Goal: Task Accomplishment & Management: Complete application form

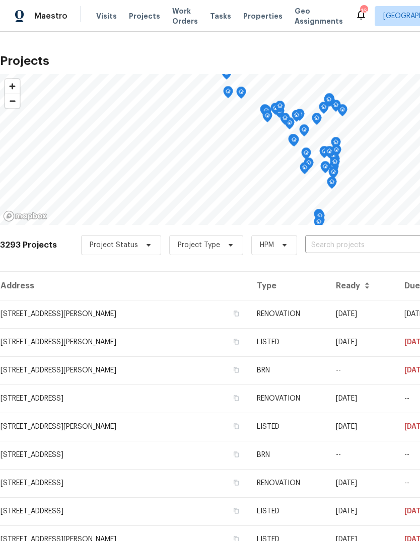
click at [347, 248] on input "text" at bounding box center [362, 246] width 115 height 16
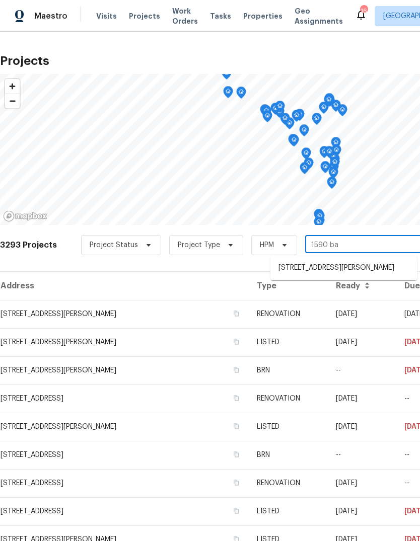
type input "1590 bay"
click at [345, 276] on li "[STREET_ADDRESS][PERSON_NAME]" at bounding box center [343, 268] width 146 height 17
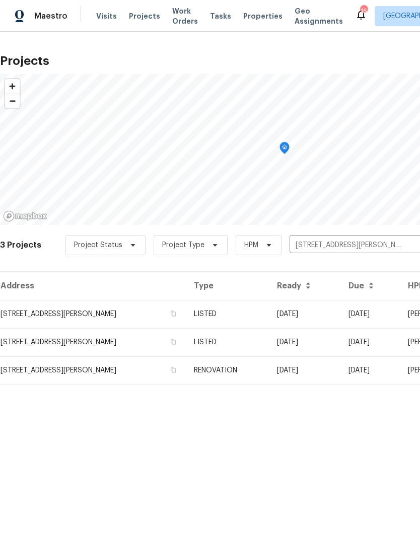
click at [248, 316] on td "LISTED" at bounding box center [227, 314] width 83 height 28
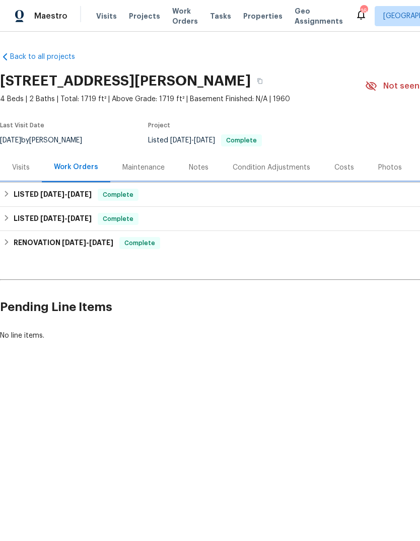
click at [74, 196] on span "[DATE]" at bounding box center [79, 194] width 24 height 7
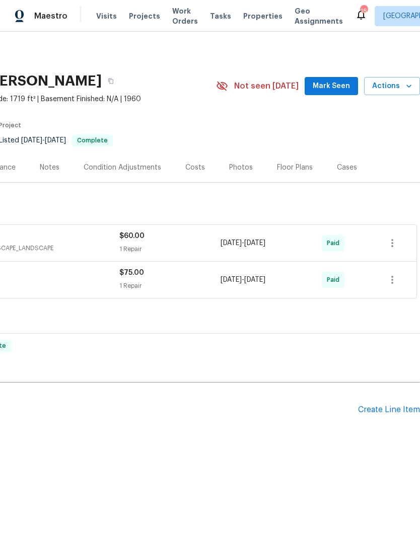
click at [389, 413] on div "Create Line Item" at bounding box center [389, 410] width 62 height 10
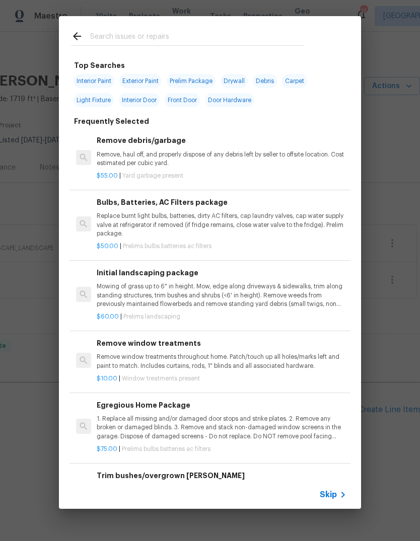
click at [336, 495] on span "Skip" at bounding box center [328, 495] width 17 height 10
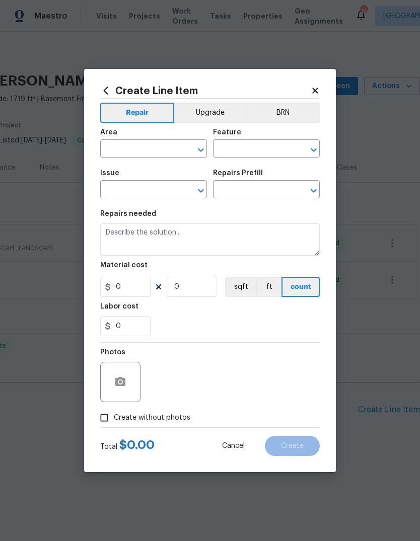
click at [153, 144] on input "text" at bounding box center [139, 150] width 79 height 16
click at [139, 169] on li "HVAC" at bounding box center [153, 172] width 107 height 17
type input "HVAC"
click at [263, 150] on input "text" at bounding box center [252, 150] width 79 height 16
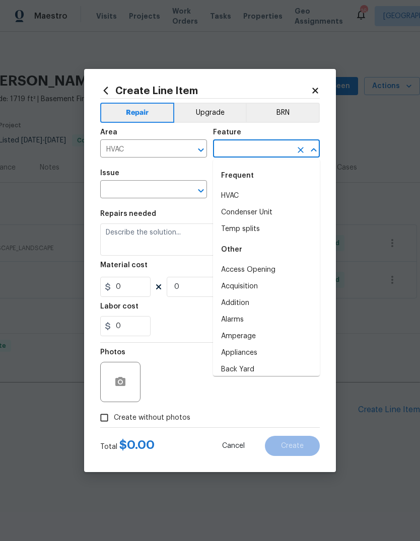
click at [243, 197] on li "HVAC" at bounding box center [266, 196] width 107 height 17
type input "HVAC"
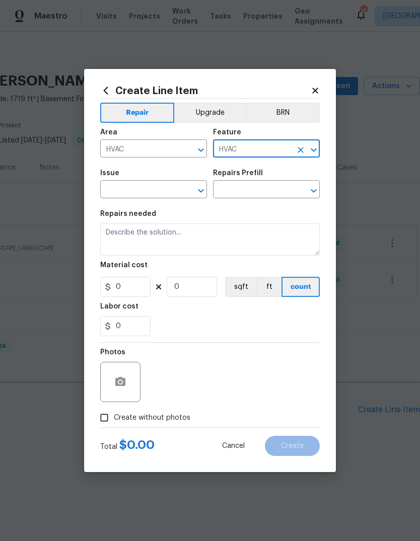
click at [166, 189] on input "text" at bounding box center [139, 191] width 79 height 16
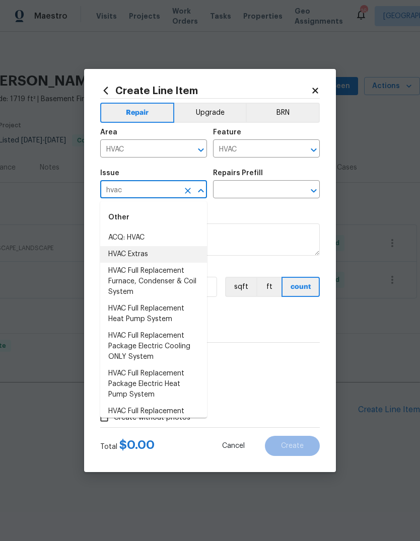
click at [169, 256] on li "HVAC Extras" at bounding box center [153, 254] width 107 height 17
type input "HVAC Extras"
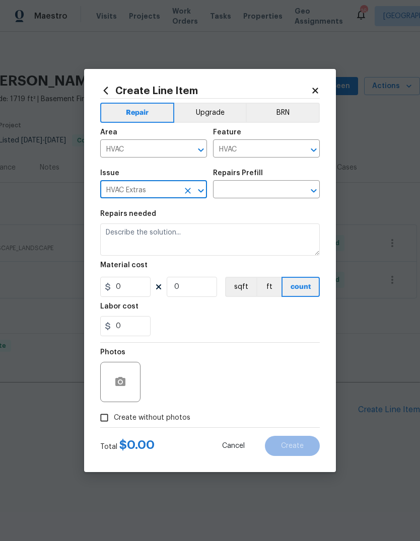
click at [268, 192] on input "text" at bounding box center [252, 191] width 79 height 16
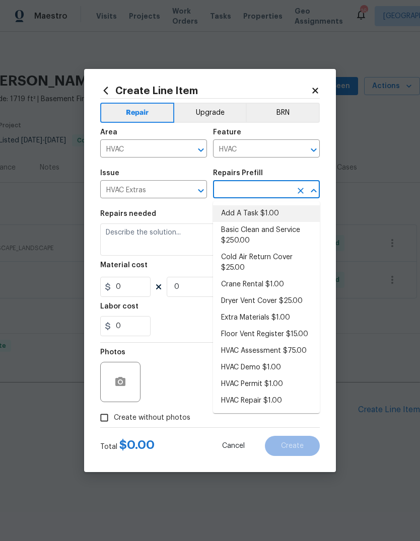
click at [276, 216] on li "Add A Task $1.00" at bounding box center [266, 213] width 107 height 17
type input "Add A Task $1.00"
type textarea "HPM to detail"
type input "1"
type input "Add A Task $1.00"
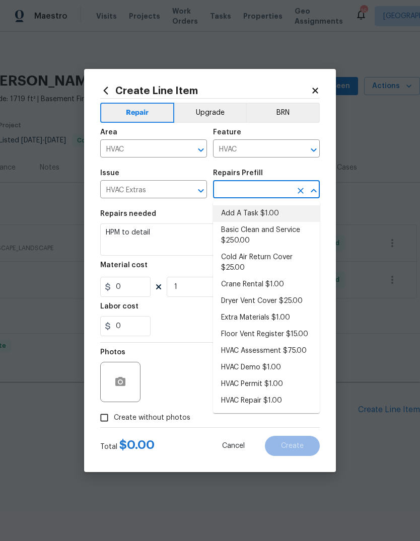
type input "1"
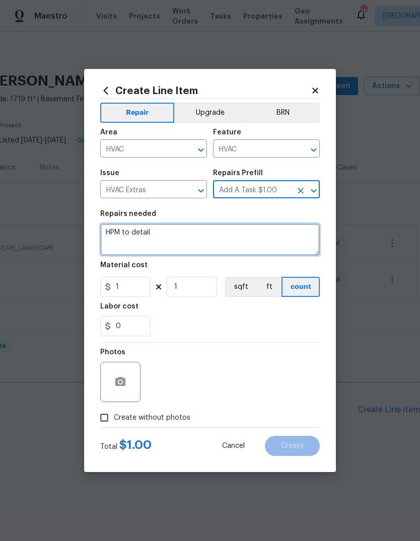
click at [239, 239] on textarea "HPM to detail" at bounding box center [209, 239] width 219 height 32
type textarea "H"
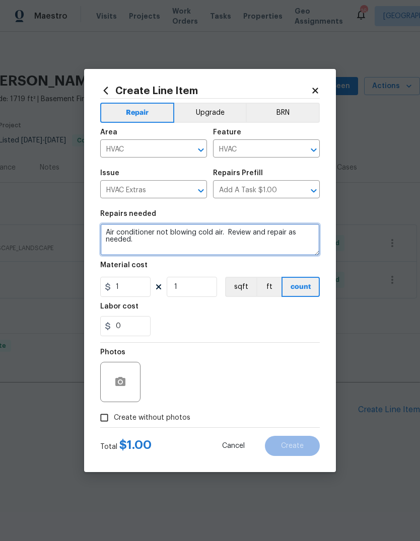
type textarea "Air conditioner not blowing cold air. Review and repair as needed."
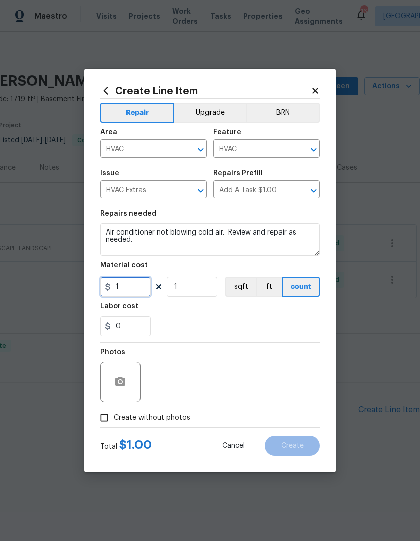
click at [142, 288] on input "1" at bounding box center [125, 287] width 50 height 20
click at [239, 321] on div "0" at bounding box center [209, 326] width 219 height 20
click at [139, 286] on input "76" at bounding box center [125, 287] width 50 height 20
type input "75"
click at [227, 314] on div "Labor cost" at bounding box center [209, 309] width 219 height 13
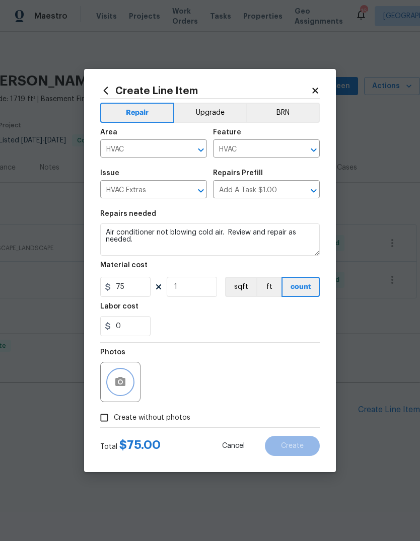
click at [118, 386] on icon "button" at bounding box center [120, 381] width 10 height 9
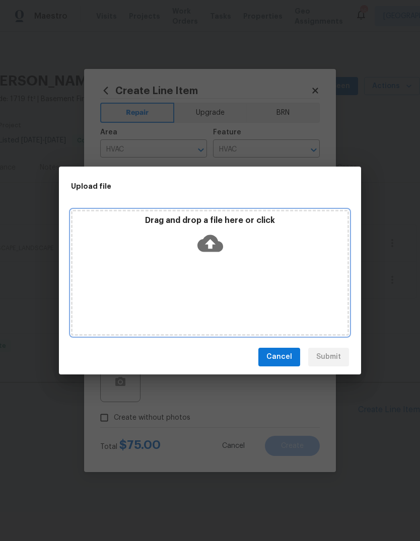
click at [211, 245] on icon at bounding box center [210, 244] width 26 height 26
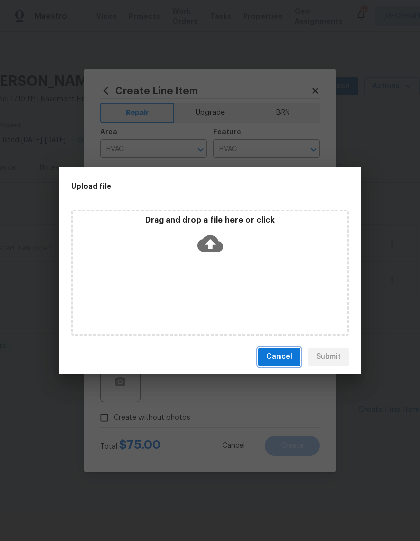
click at [286, 358] on span "Cancel" at bounding box center [279, 357] width 26 height 13
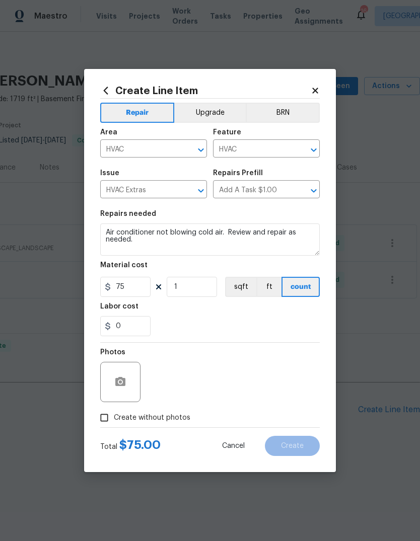
click at [172, 423] on span "Create without photos" at bounding box center [152, 418] width 76 height 11
click at [114, 424] on input "Create without photos" at bounding box center [104, 417] width 19 height 19
checkbox input "true"
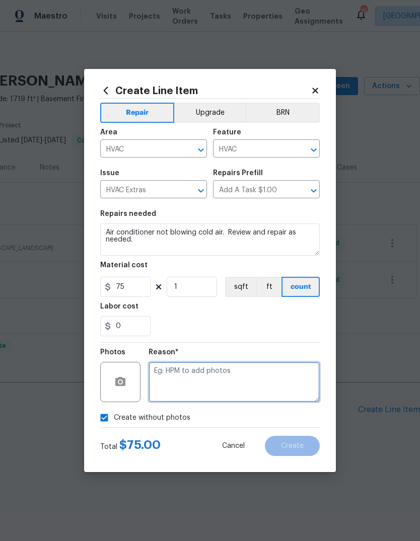
click at [235, 376] on textarea at bounding box center [233, 382] width 171 height 40
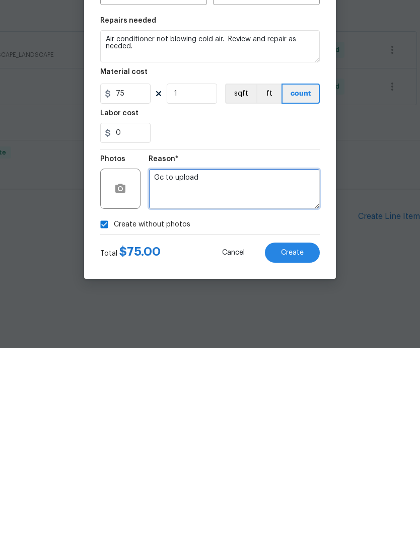
type textarea "Gc to upload"
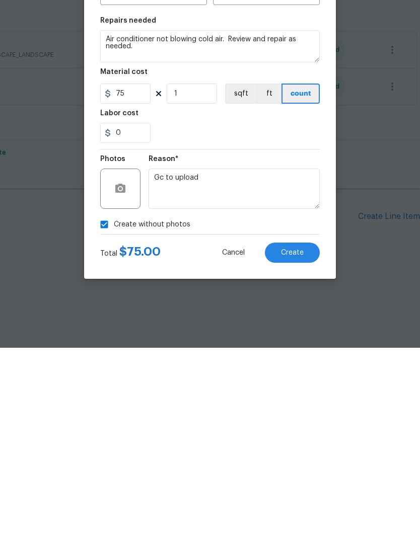
click at [296, 436] on button "Create" at bounding box center [292, 446] width 55 height 20
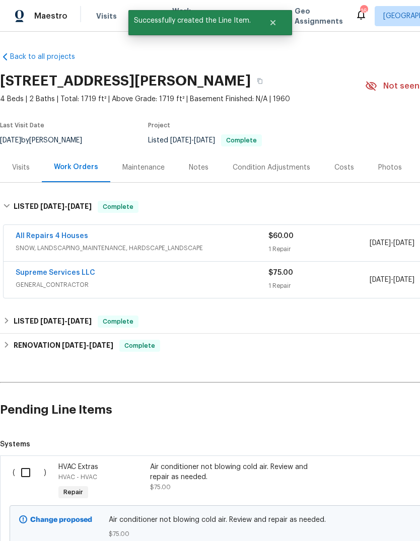
scroll to position [0, 0]
click at [31, 473] on input "checkbox" at bounding box center [29, 472] width 29 height 21
checkbox input "true"
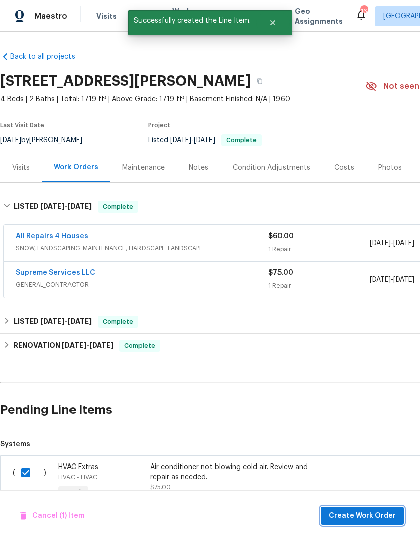
click at [370, 515] on span "Create Work Order" at bounding box center [362, 516] width 67 height 13
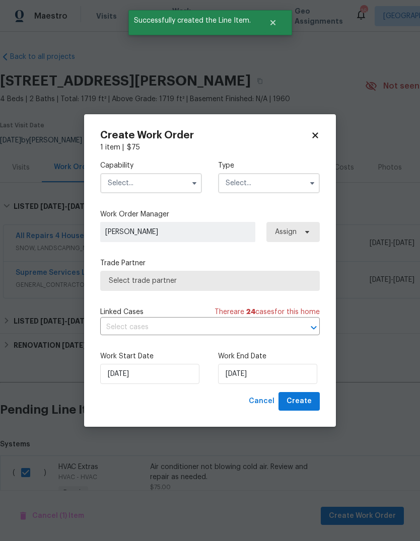
click at [164, 182] on input "text" at bounding box center [151, 183] width 102 height 20
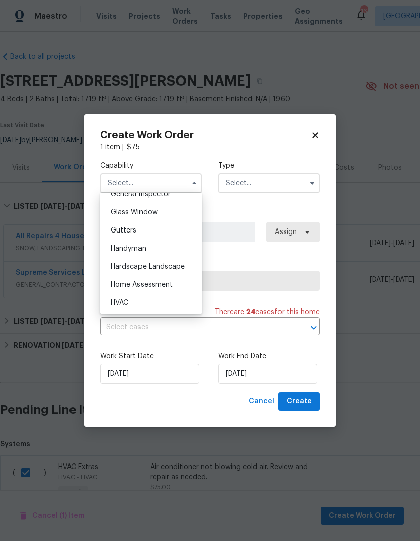
scroll to position [542, 0]
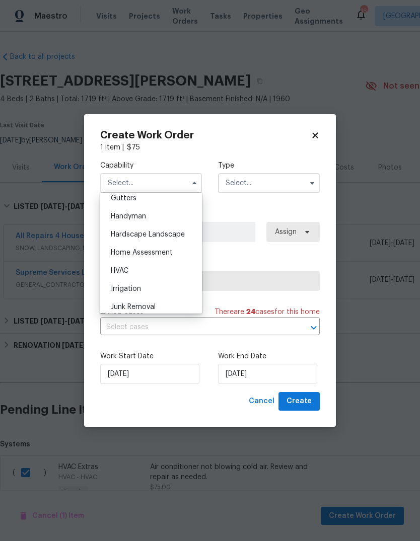
click at [166, 273] on div "HVAC" at bounding box center [151, 271] width 97 height 18
type input "HVAC"
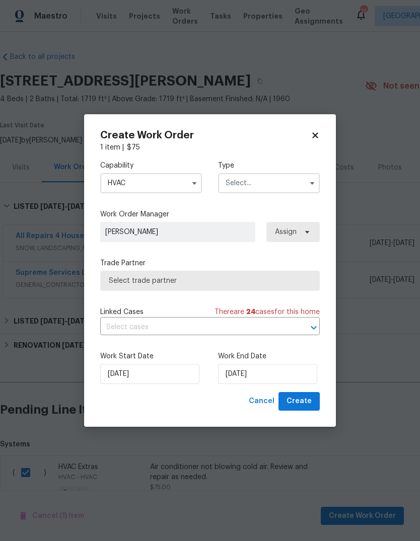
click at [281, 183] on input "text" at bounding box center [269, 183] width 102 height 20
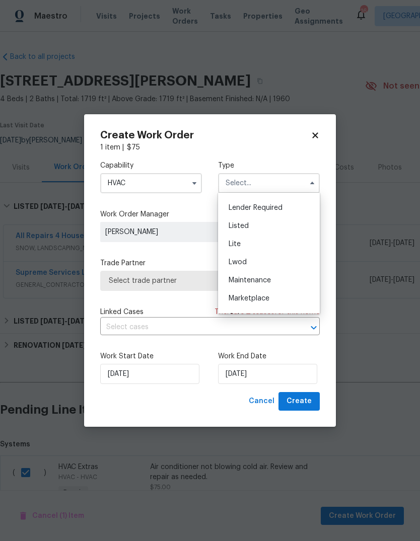
scroll to position [87, 0]
click at [274, 223] on div "Listed" at bounding box center [268, 226] width 97 height 18
type input "Listed"
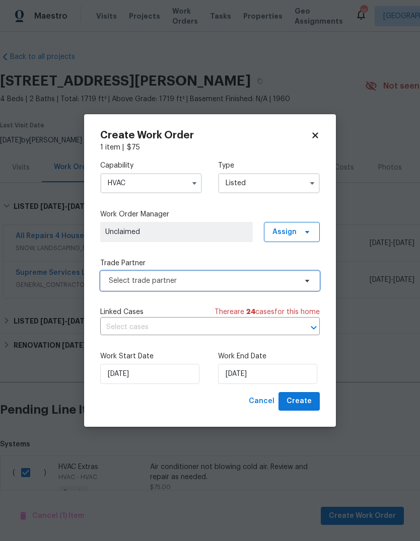
click at [229, 281] on span "Select trade partner" at bounding box center [203, 281] width 188 height 10
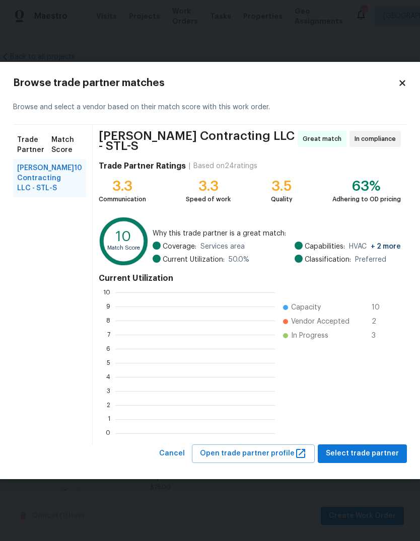
scroll to position [1, 1]
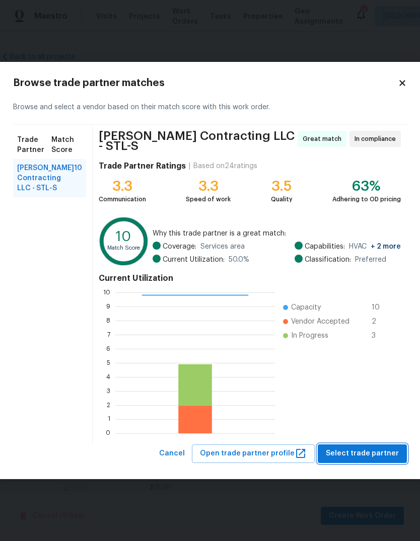
click at [371, 453] on span "Select trade partner" at bounding box center [362, 453] width 73 height 13
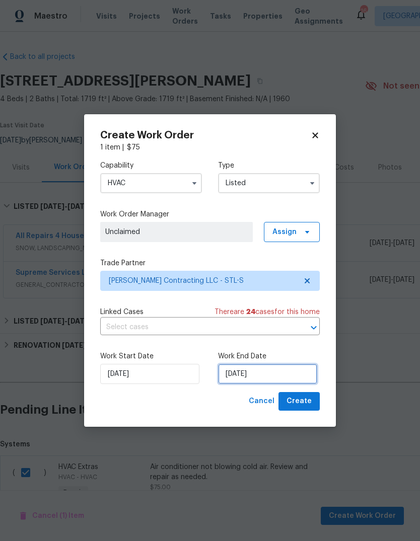
click at [286, 375] on input "[DATE]" at bounding box center [267, 374] width 99 height 20
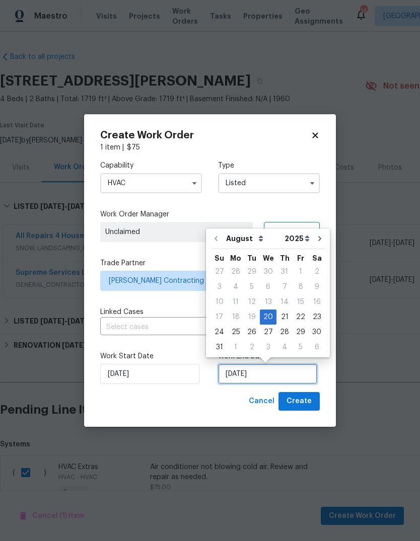
scroll to position [8, 0]
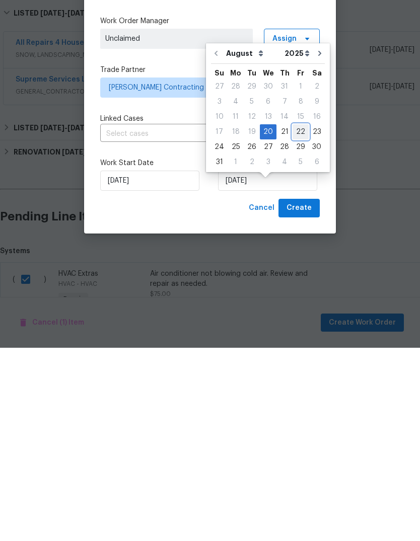
click at [298, 318] on div "22" at bounding box center [300, 325] width 16 height 14
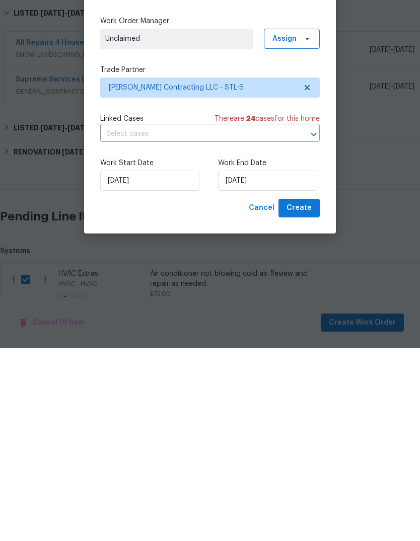
type input "[DATE]"
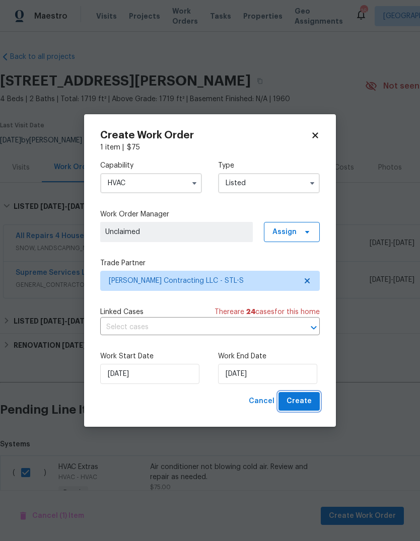
click at [313, 404] on button "Create" at bounding box center [298, 401] width 41 height 19
checkbox input "false"
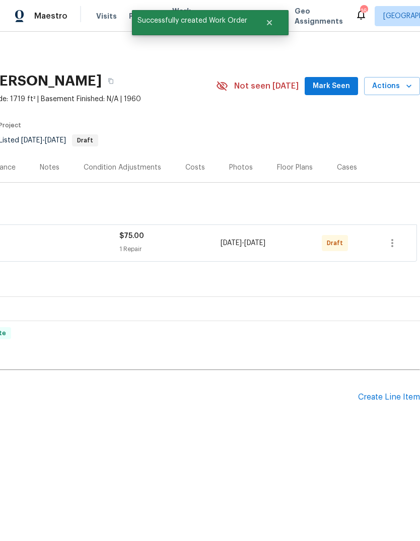
scroll to position [0, 149]
click at [388, 247] on icon "button" at bounding box center [392, 243] width 12 height 12
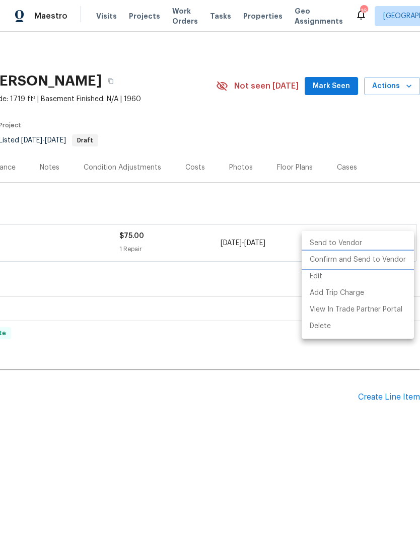
click at [391, 264] on li "Confirm and Send to Vendor" at bounding box center [357, 260] width 112 height 17
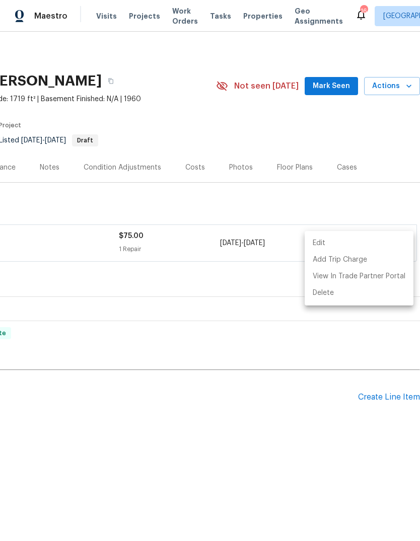
click at [339, 82] on div at bounding box center [210, 270] width 420 height 541
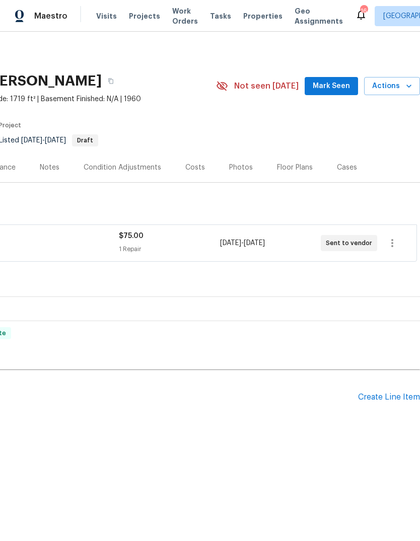
click at [334, 92] on button "Mark Seen" at bounding box center [330, 86] width 53 height 19
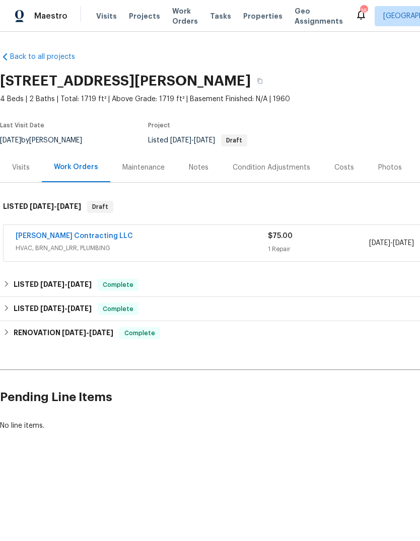
scroll to position [0, 0]
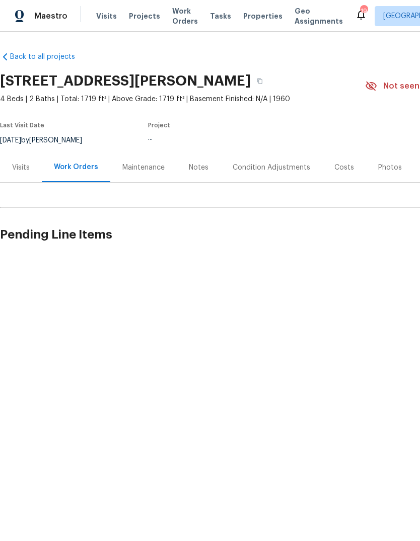
click at [112, 18] on span "Visits" at bounding box center [106, 16] width 21 height 10
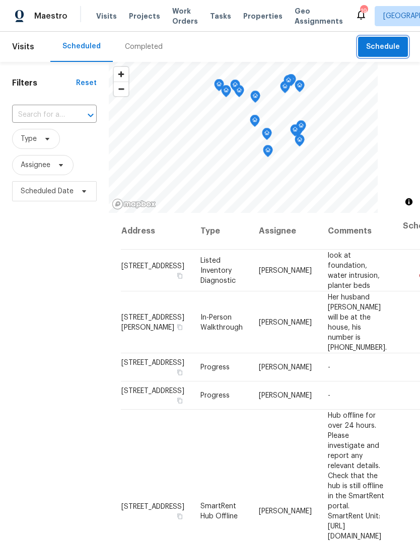
click at [389, 46] on span "Schedule" at bounding box center [383, 47] width 34 height 13
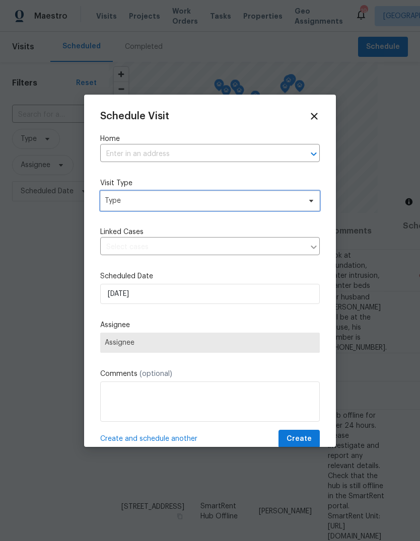
click at [218, 201] on span "Type" at bounding box center [203, 201] width 196 height 10
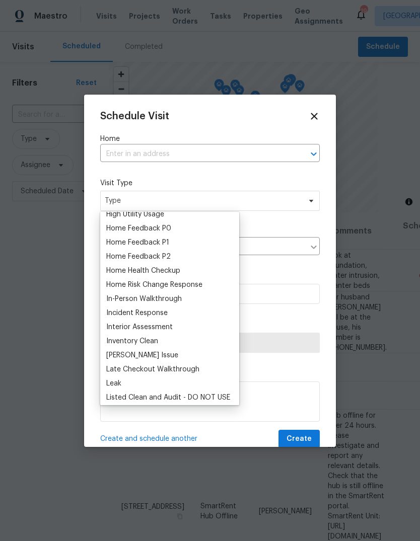
scroll to position [303, 0]
click at [183, 294] on div "In-Person Walkthrough" at bounding box center [169, 298] width 133 height 14
click at [177, 297] on div "In-Person Walkthrough" at bounding box center [143, 298] width 75 height 10
type input "08/20/2025 1:30 pm"
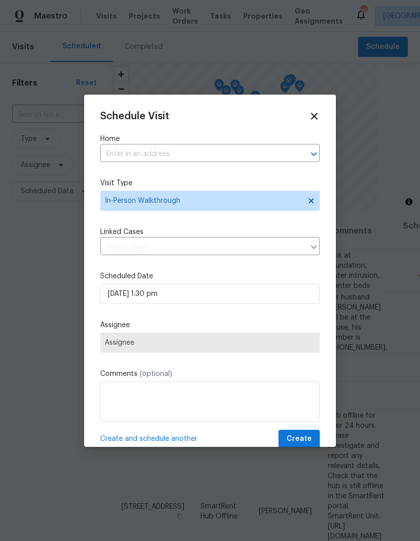
click at [313, 114] on icon at bounding box center [314, 116] width 7 height 7
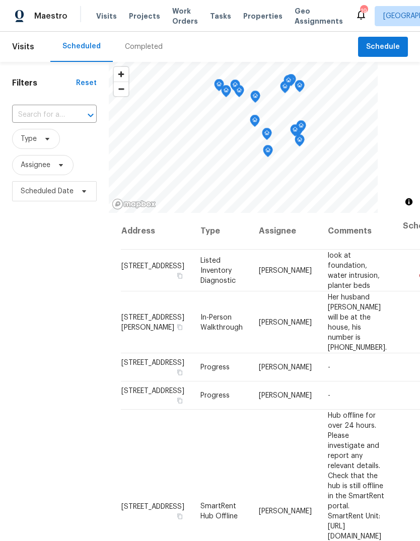
click at [108, 18] on span "Visits" at bounding box center [106, 16] width 21 height 10
click at [394, 49] on span "Schedule" at bounding box center [383, 47] width 34 height 13
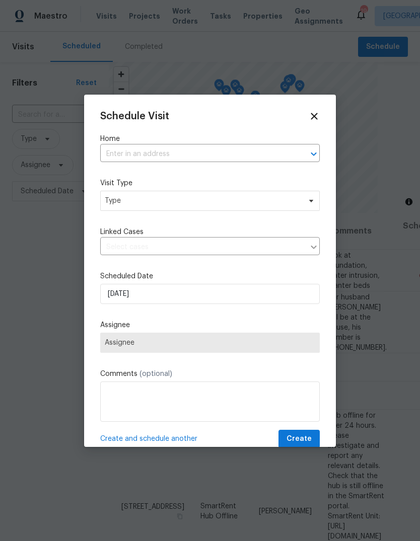
click at [193, 154] on input "text" at bounding box center [195, 154] width 191 height 16
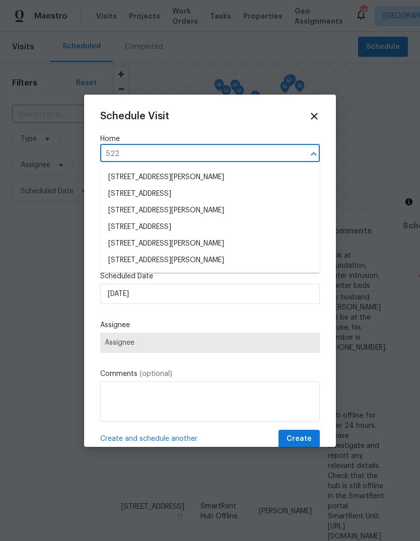
type input "5226"
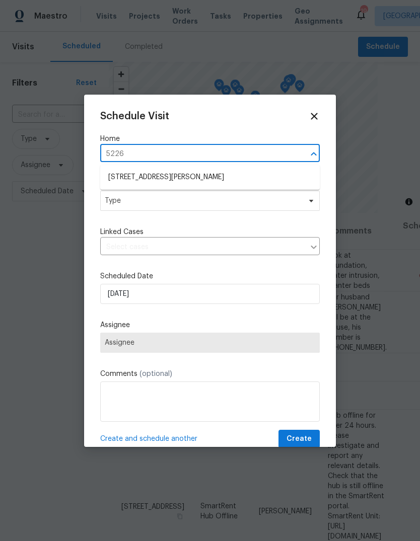
click at [227, 176] on li "5226 Ville Maria Ln, Hazelwood, MO 63042" at bounding box center [209, 177] width 219 height 17
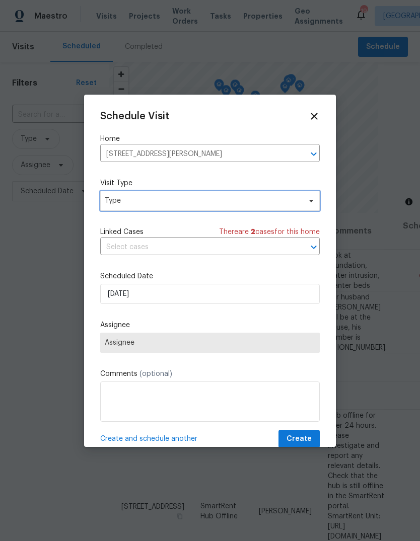
click at [210, 206] on span "Type" at bounding box center [203, 201] width 196 height 10
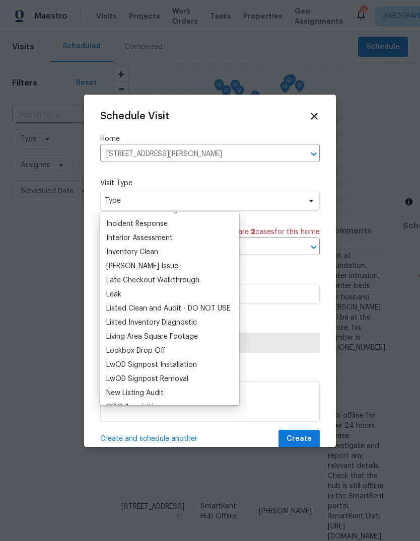
scroll to position [378, 0]
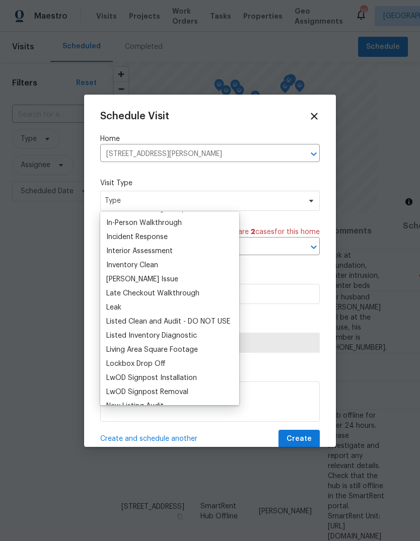
click at [201, 229] on div "In-Person Walkthrough" at bounding box center [169, 223] width 133 height 14
click at [188, 222] on div "In-Person Walkthrough" at bounding box center [169, 223] width 133 height 14
click at [159, 220] on div "In-Person Walkthrough" at bounding box center [143, 223] width 75 height 10
type input "08/20/2025 1:43 pm"
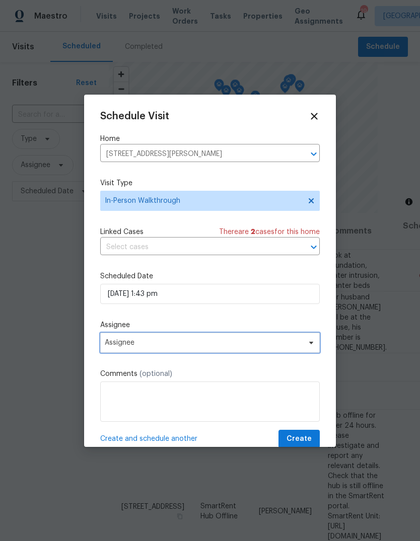
click at [220, 344] on span "Assignee" at bounding box center [203, 343] width 197 height 8
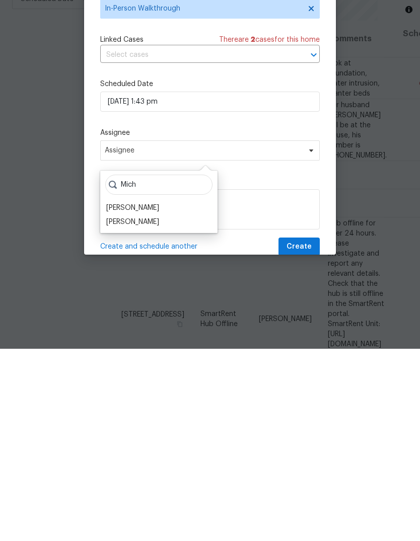
type input "Mich"
click at [159, 409] on div "[PERSON_NAME]" at bounding box center [132, 414] width 53 height 10
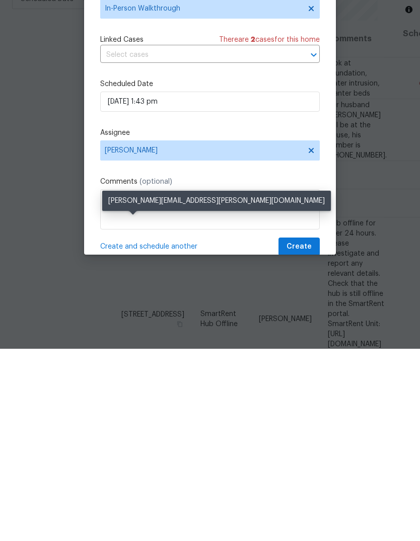
scroll to position [38, 0]
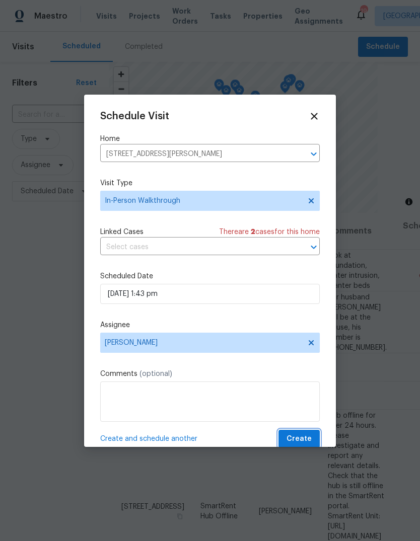
click at [304, 442] on span "Create" at bounding box center [298, 439] width 25 height 13
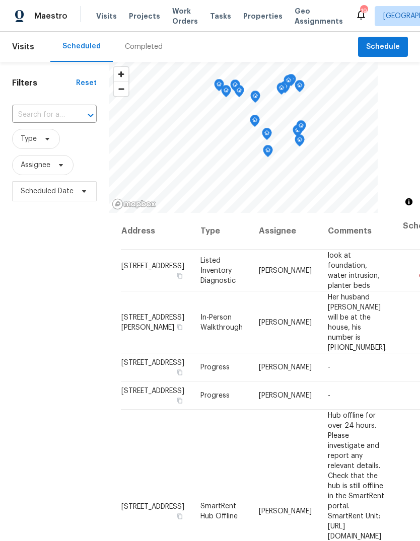
click at [41, 55] on header "Visits Scheduled Completed Schedule" at bounding box center [210, 47] width 420 height 30
click at [26, 48] on span "Visits" at bounding box center [23, 47] width 22 height 22
click at [157, 42] on div "Completed" at bounding box center [144, 47] width 38 height 10
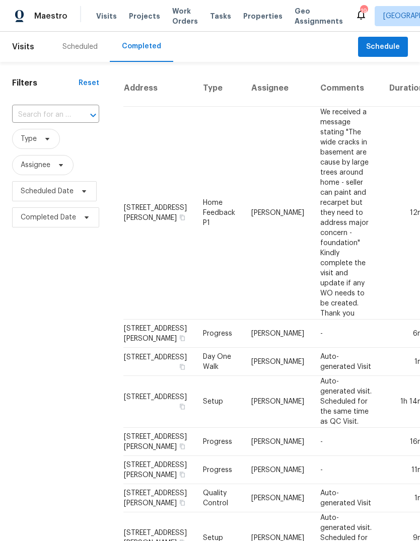
click at [84, 45] on div "Scheduled" at bounding box center [79, 47] width 35 height 10
